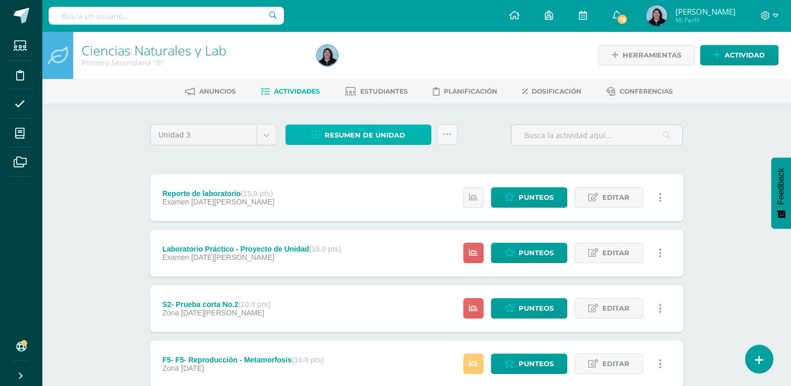
click at [386, 129] on span "Resumen de unidad" at bounding box center [365, 134] width 81 height 19
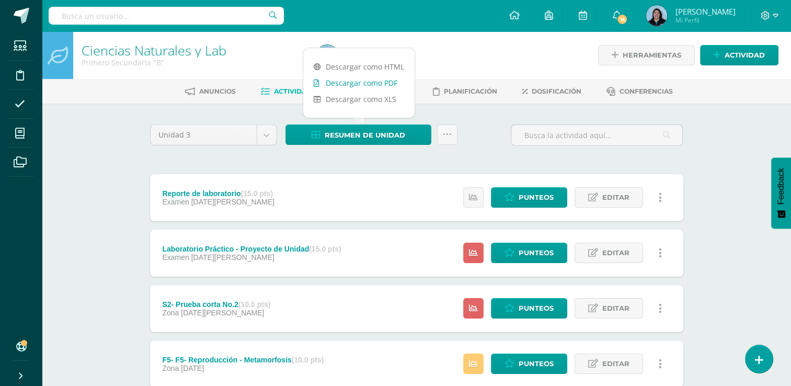
click at [369, 85] on link "Descargar como PDF" at bounding box center [358, 83] width 111 height 16
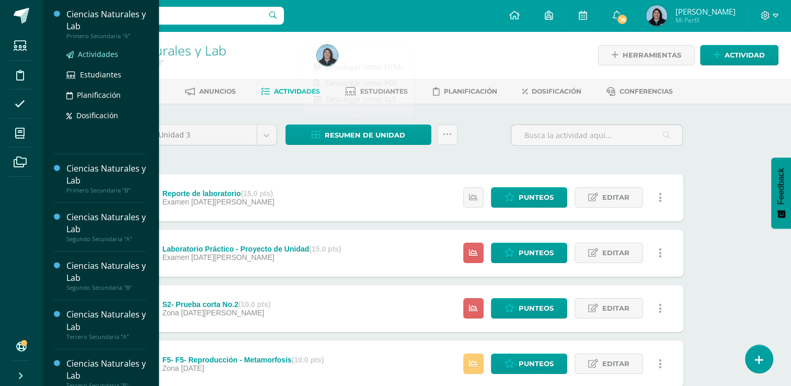
click at [107, 55] on span "Actividades" at bounding box center [98, 54] width 40 height 10
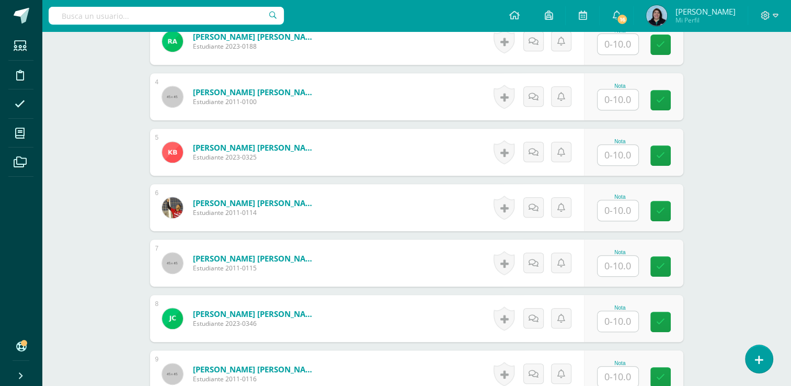
scroll to position [471, 0]
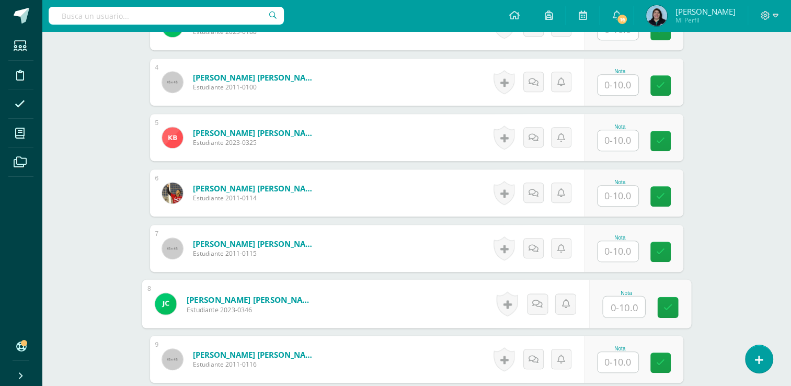
click at [621, 308] on input "text" at bounding box center [624, 306] width 42 height 21
type input "7"
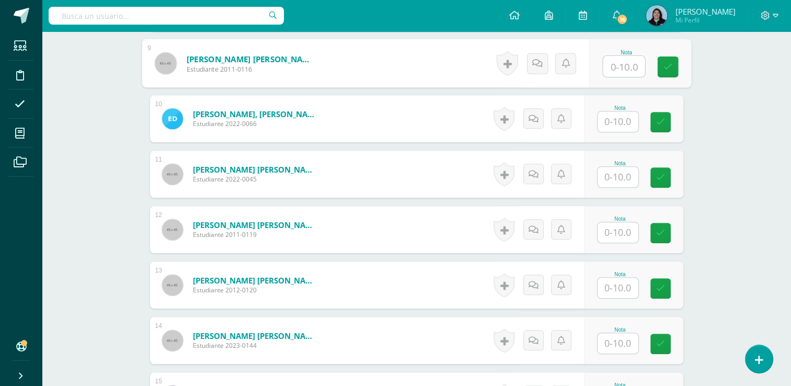
scroll to position [785, 0]
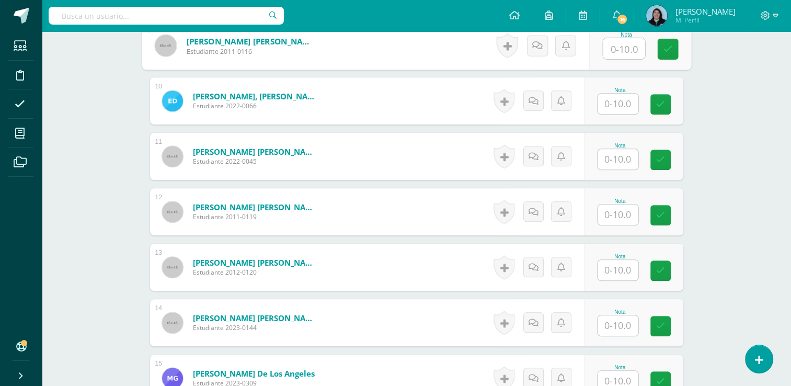
click at [623, 324] on input "text" at bounding box center [618, 325] width 41 height 20
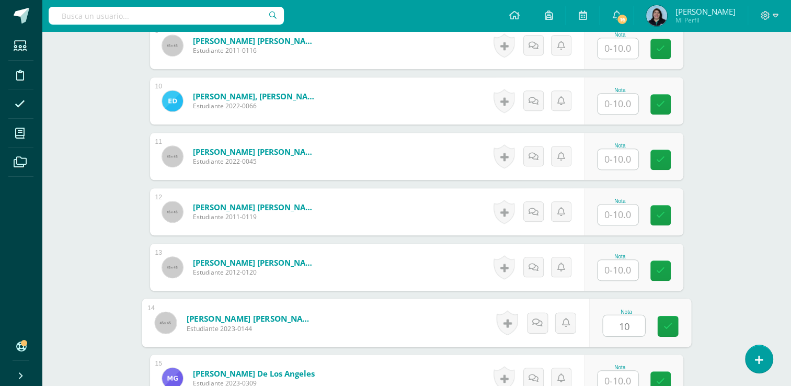
type input "10"
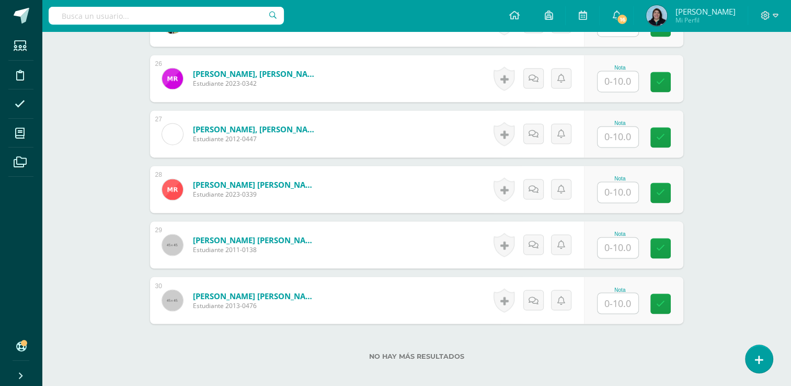
scroll to position [1750, 0]
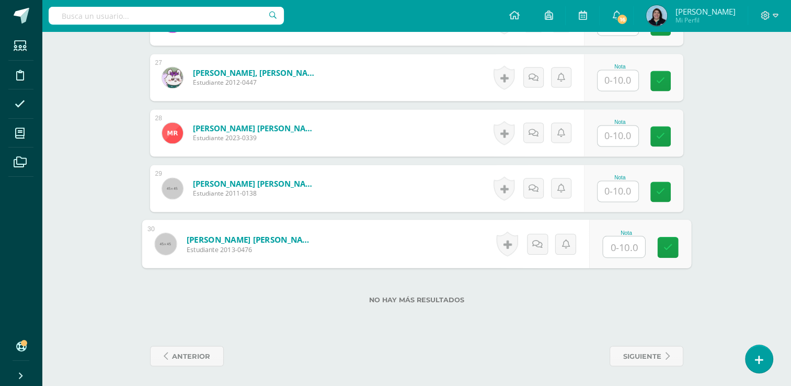
click at [624, 244] on input "text" at bounding box center [624, 246] width 42 height 21
type input "7"
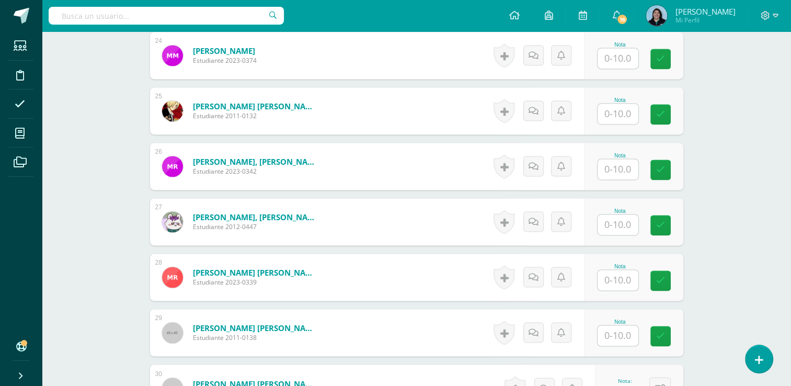
scroll to position [1541, 0]
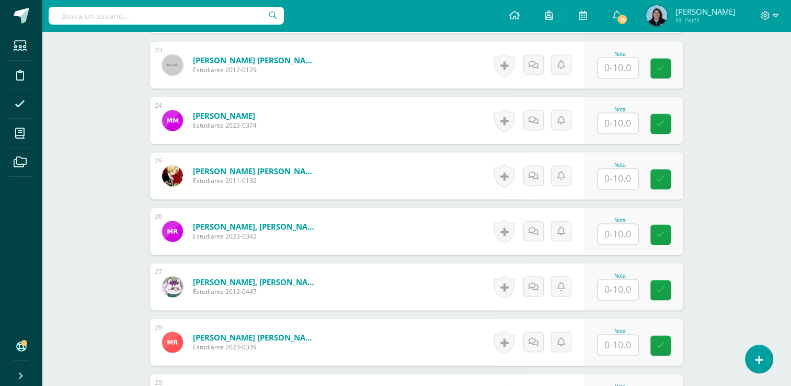
click at [624, 175] on input "text" at bounding box center [618, 178] width 41 height 20
type input "10"
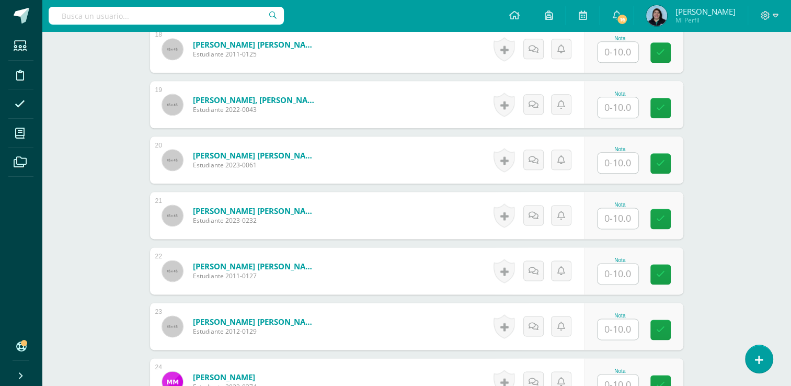
scroll to position [1175, 0]
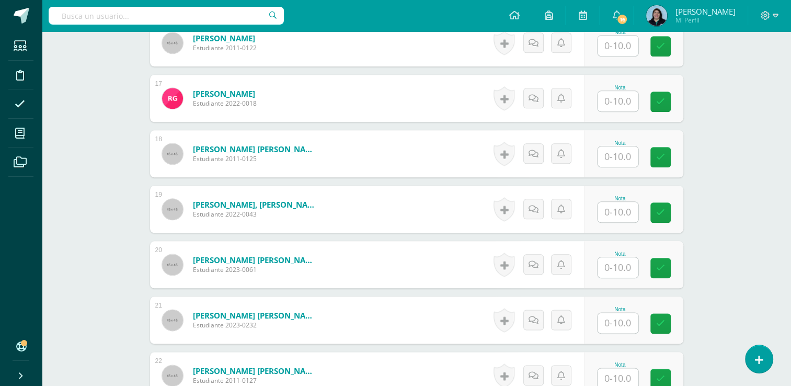
click at [625, 266] on input "text" at bounding box center [618, 267] width 41 height 20
type input "10"
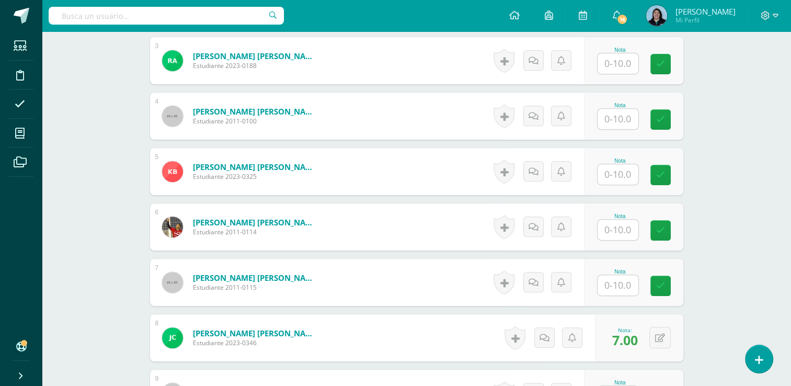
scroll to position [339, 0]
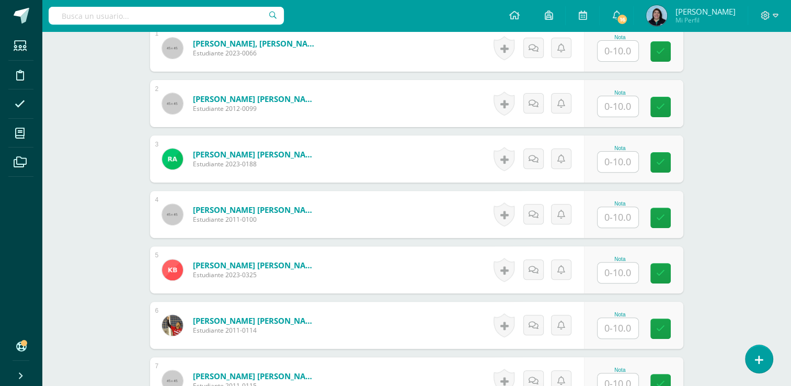
click at [622, 216] on input "text" at bounding box center [618, 217] width 41 height 20
type input "10"
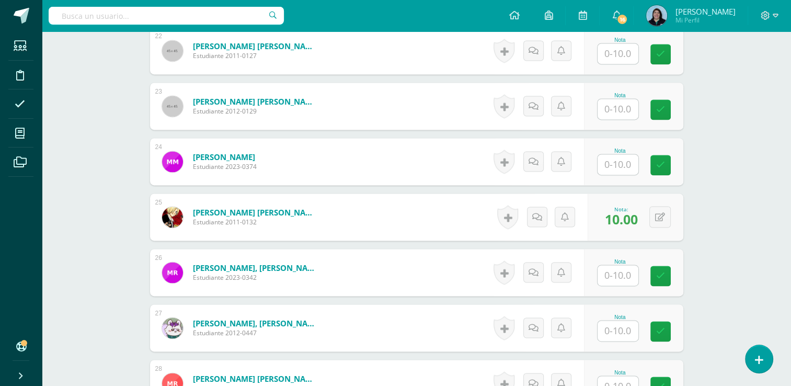
scroll to position [1750, 0]
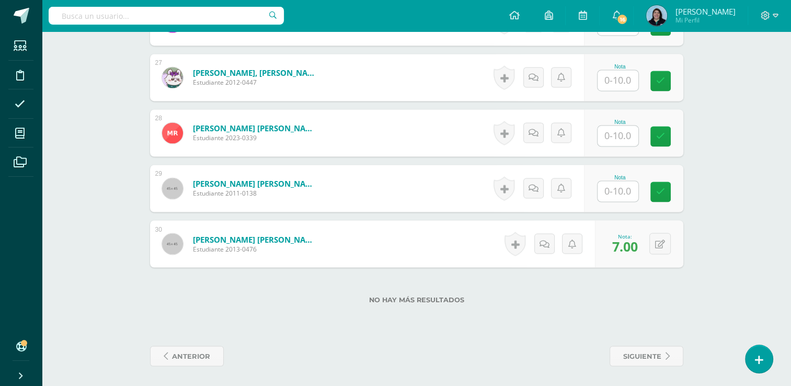
click at [616, 134] on input "text" at bounding box center [618, 135] width 41 height 20
type input "8"
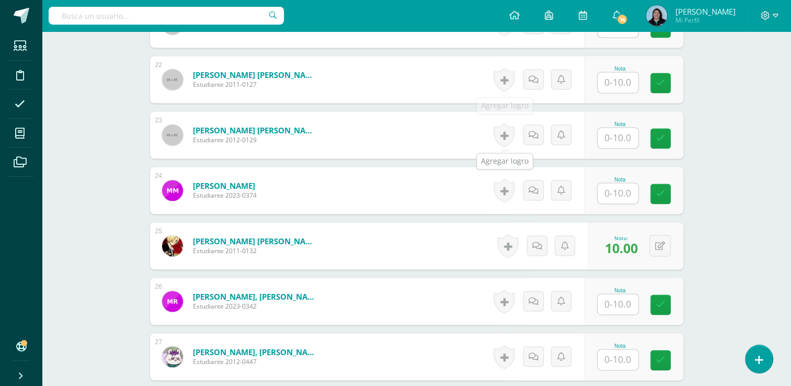
scroll to position [1437, 0]
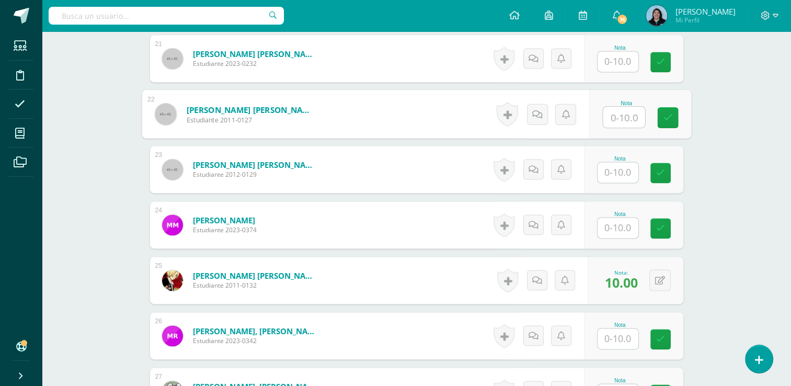
click at [613, 118] on input "text" at bounding box center [624, 117] width 42 height 21
type input "8"
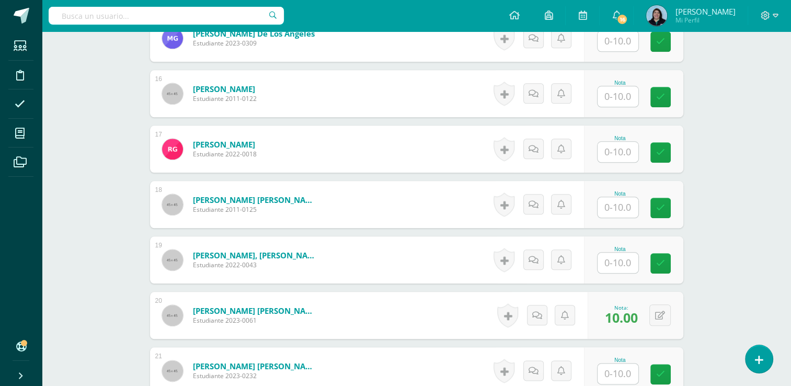
scroll to position [1123, 0]
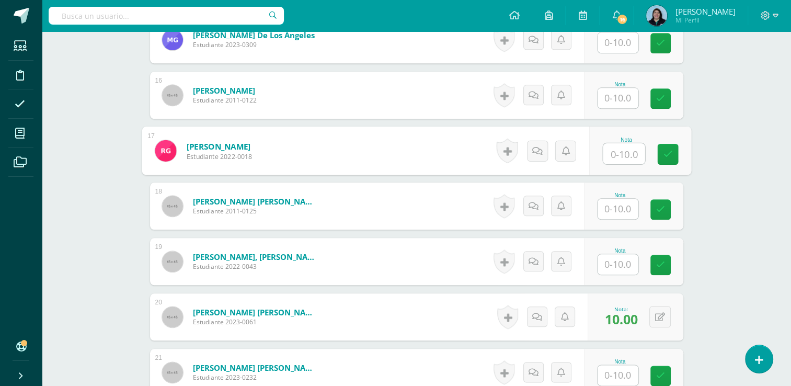
click at [627, 150] on input "text" at bounding box center [624, 153] width 42 height 21
type input "8"
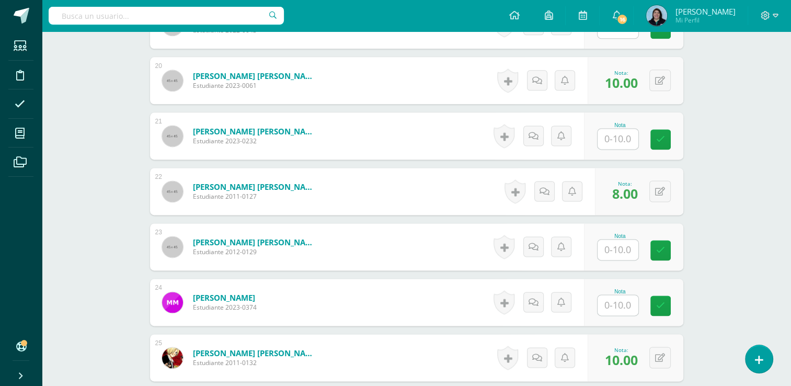
scroll to position [1541, 0]
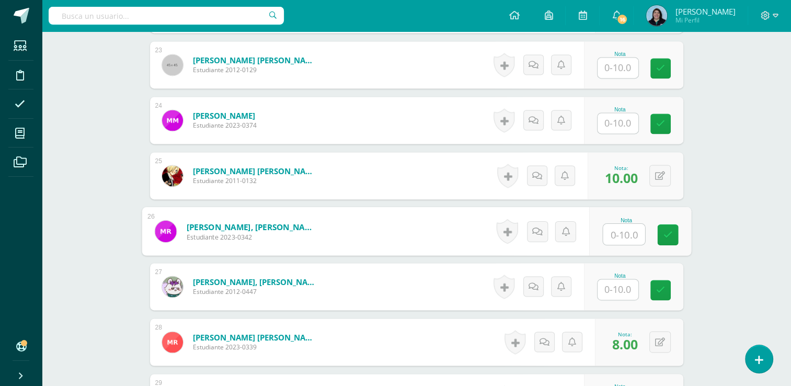
click at [622, 231] on input "text" at bounding box center [624, 234] width 42 height 21
type input "8"
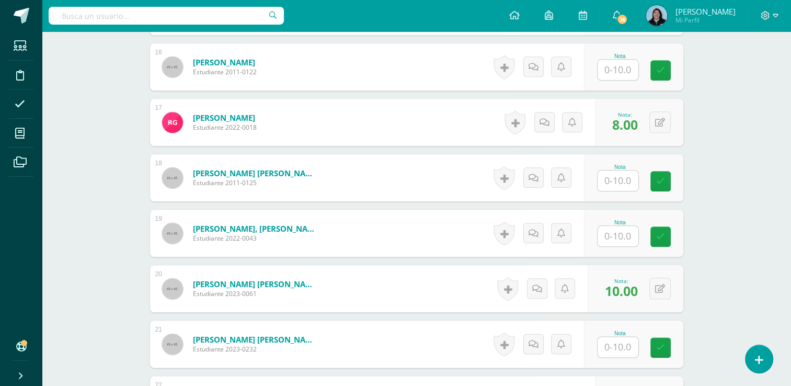
scroll to position [1018, 0]
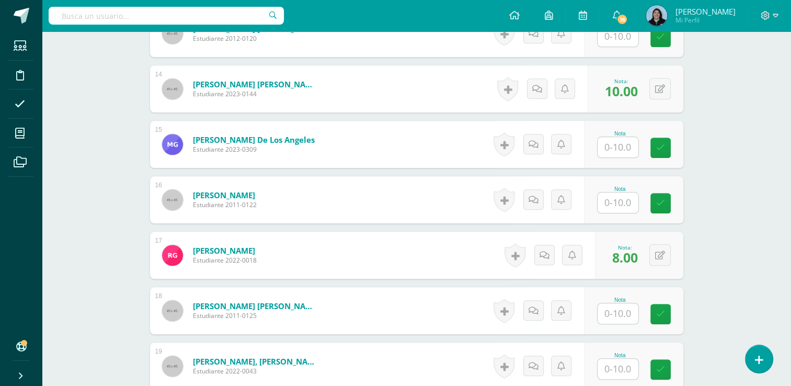
click at [617, 200] on input "text" at bounding box center [618, 202] width 41 height 20
type input "8"
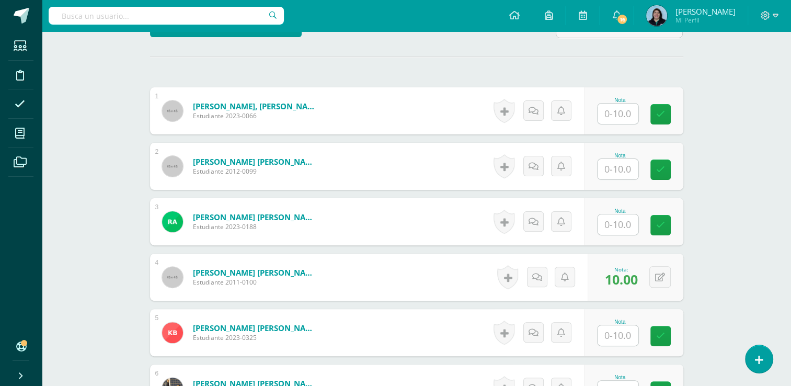
scroll to position [339, 0]
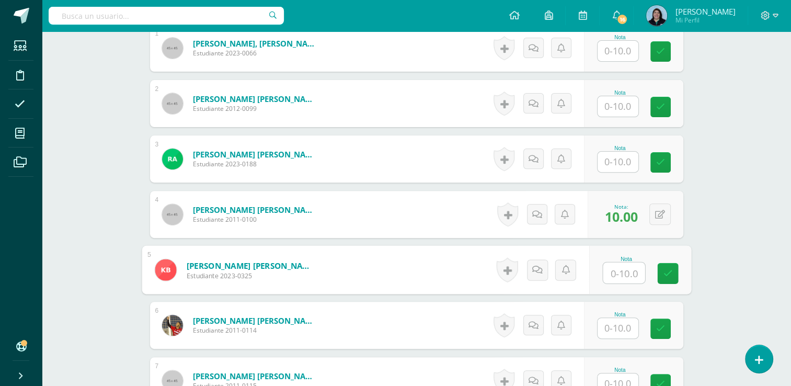
click at [619, 273] on input "text" at bounding box center [624, 272] width 42 height 21
type input "8"
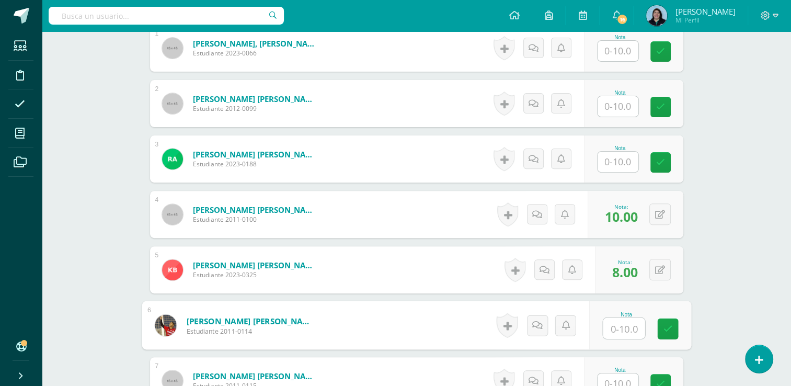
scroll to position [287, 0]
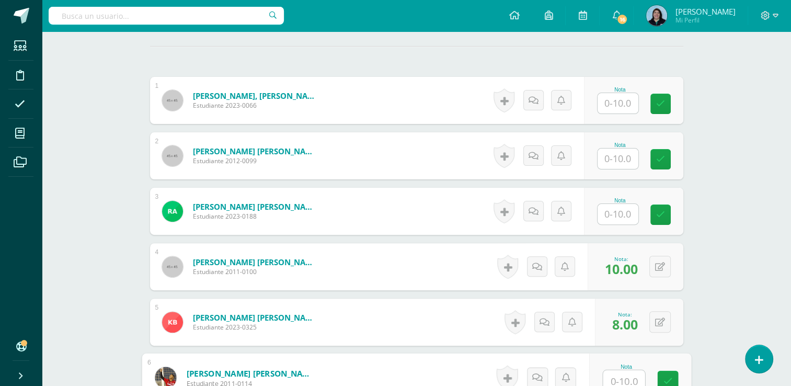
click at [621, 100] on input "text" at bounding box center [618, 103] width 41 height 20
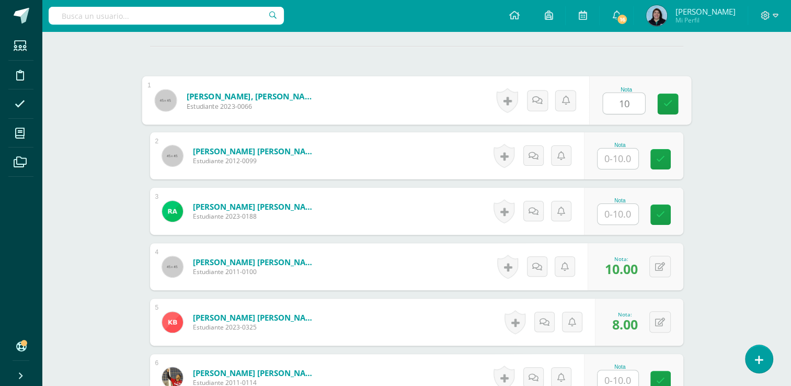
type input "10"
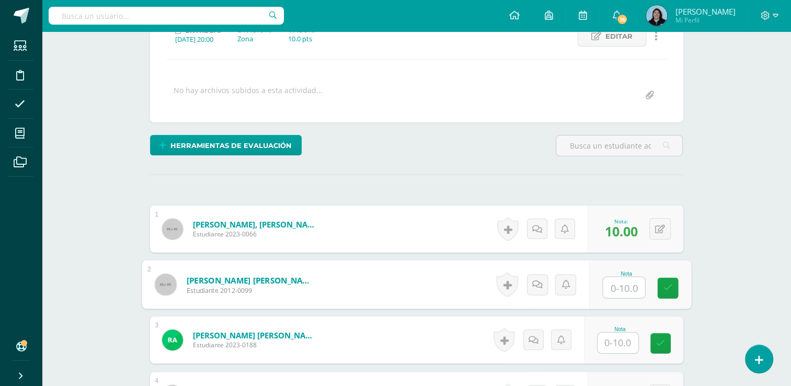
scroll to position [0, 0]
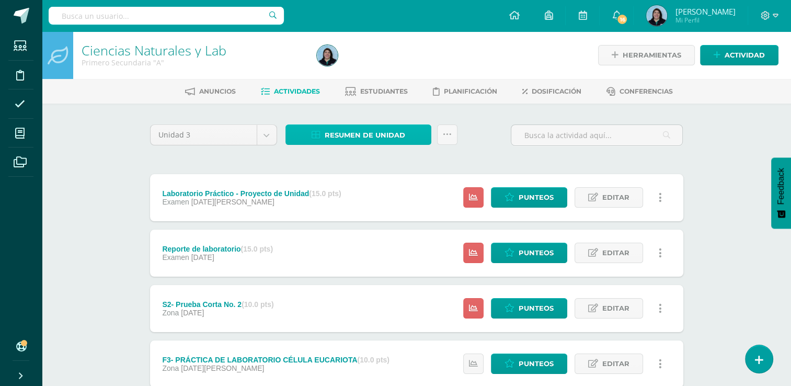
click at [387, 132] on span "Resumen de unidad" at bounding box center [365, 134] width 81 height 19
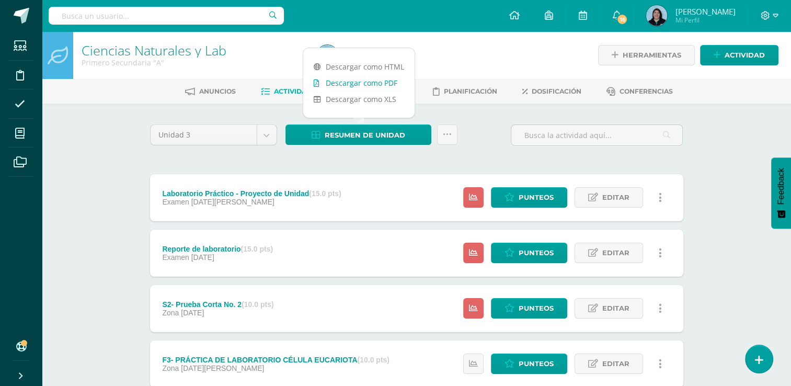
click at [372, 85] on link "Descargar como PDF" at bounding box center [358, 83] width 111 height 16
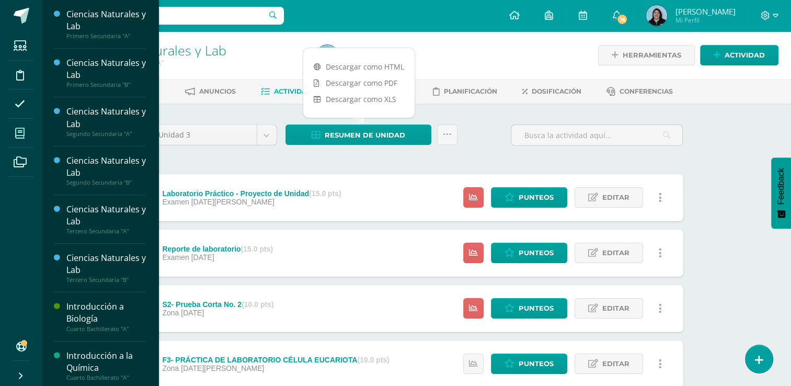
click at [19, 129] on icon at bounding box center [19, 133] width 9 height 10
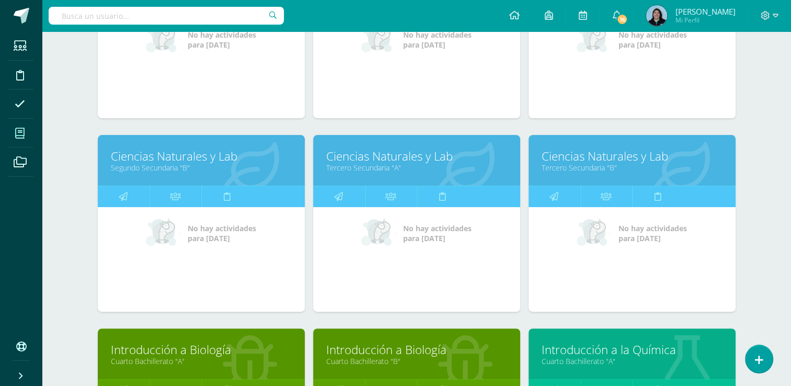
scroll to position [261, 0]
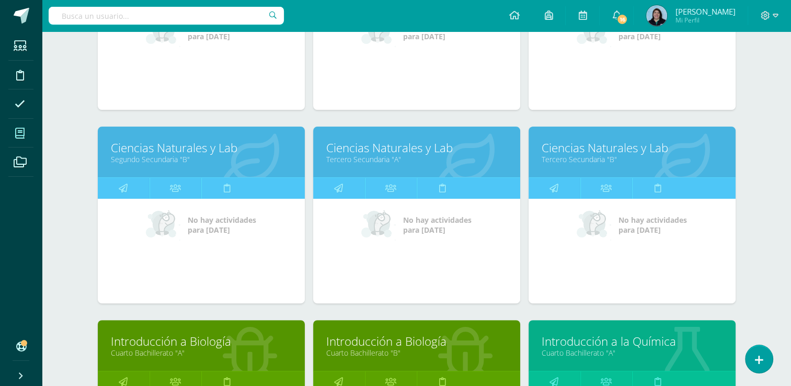
click at [393, 156] on link "Tercero Secundaria "A"" at bounding box center [416, 159] width 181 height 10
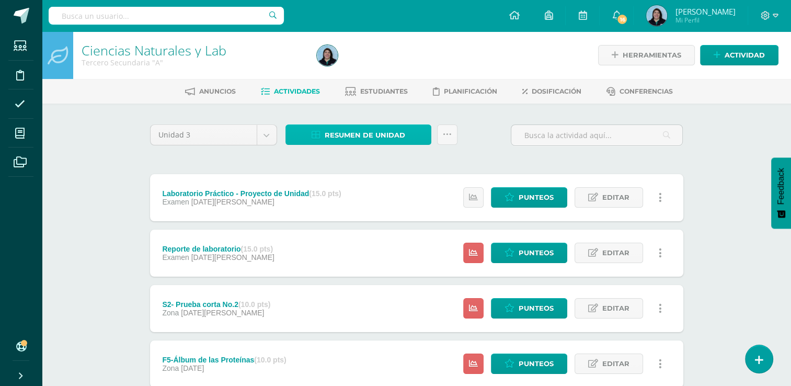
click at [393, 135] on span "Resumen de unidad" at bounding box center [365, 134] width 81 height 19
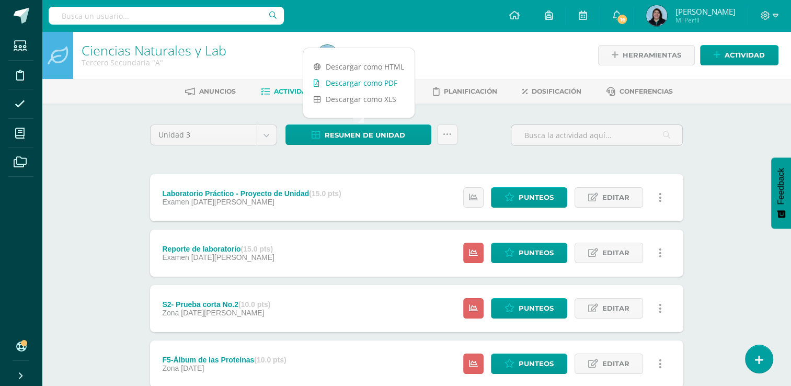
click at [374, 85] on link "Descargar como PDF" at bounding box center [358, 83] width 111 height 16
